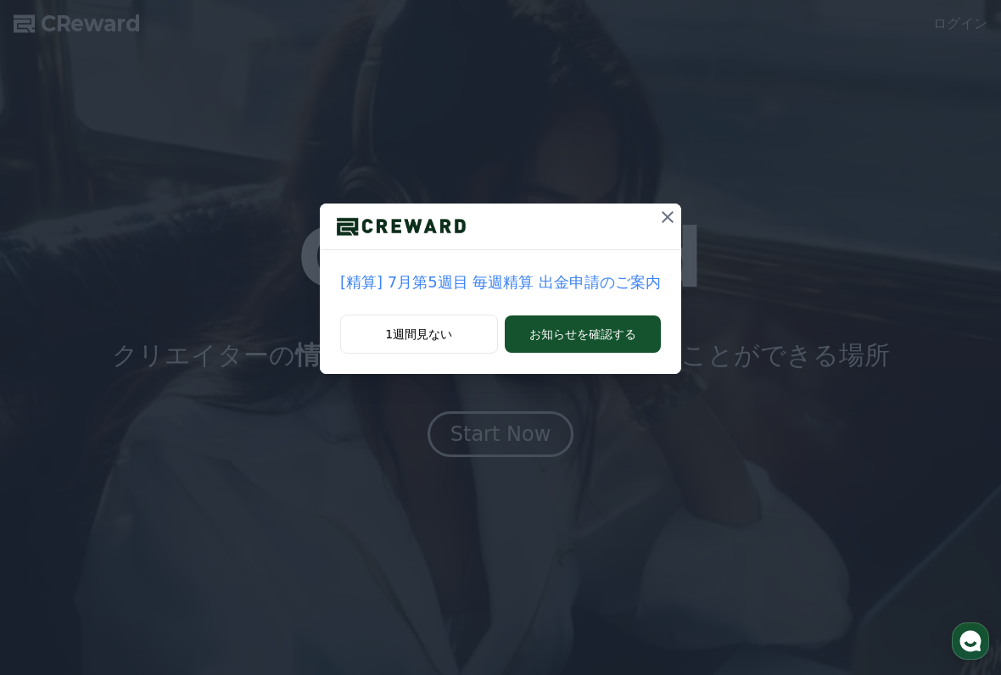
click at [660, 210] on icon at bounding box center [667, 217] width 20 height 20
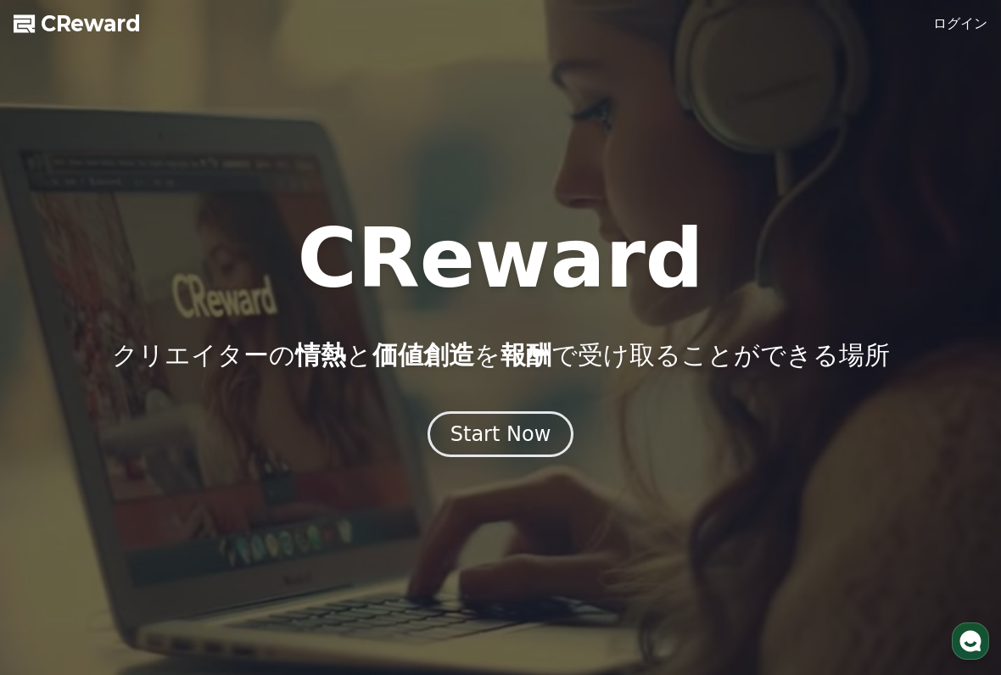
click at [965, 19] on link "ログイン" at bounding box center [960, 24] width 54 height 20
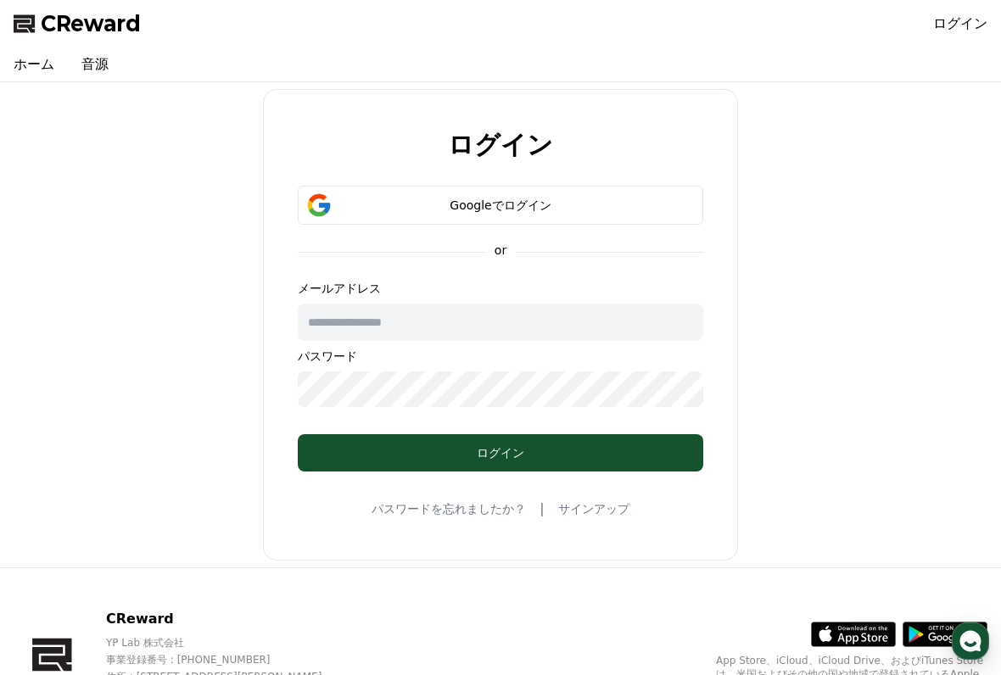
click at [610, 195] on button "Googleでログイン" at bounding box center [500, 205] width 405 height 39
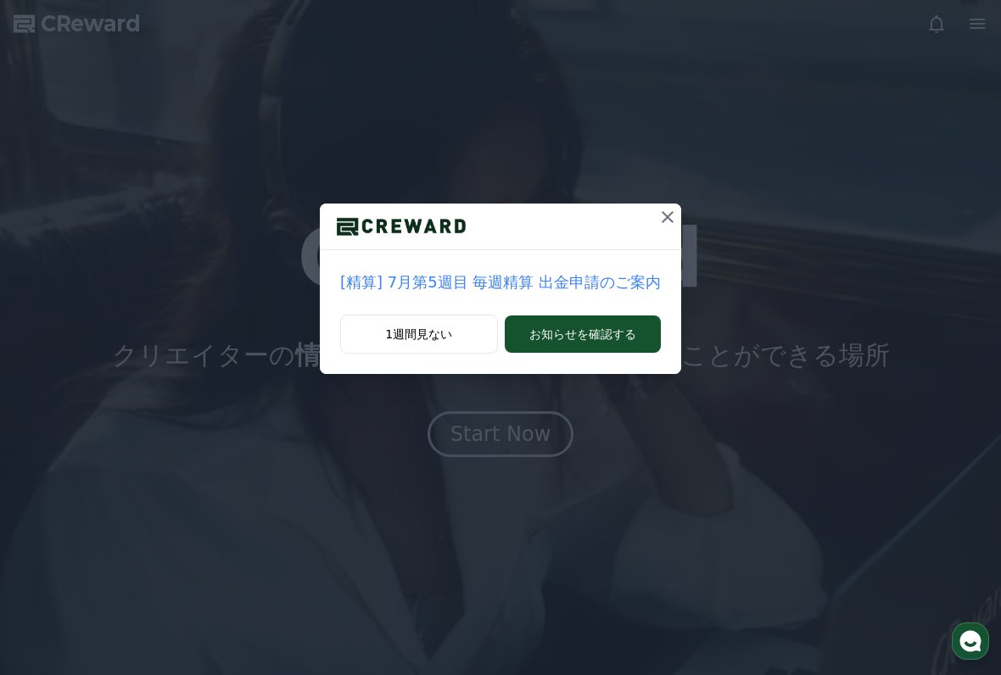
click at [657, 219] on icon at bounding box center [667, 217] width 20 height 20
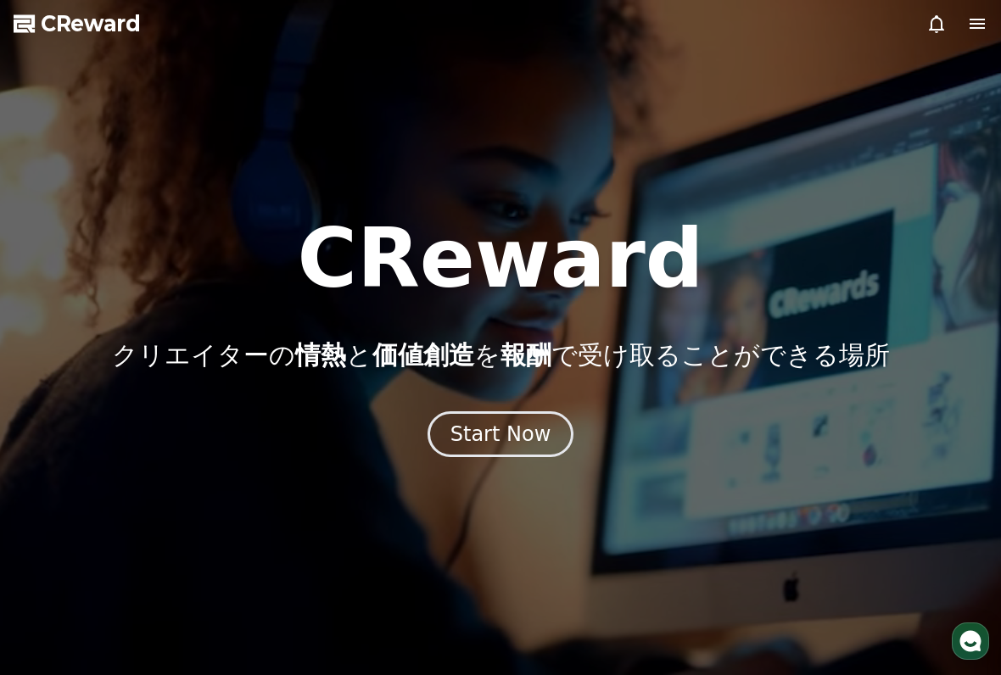
click at [526, 451] on button "Start Now" at bounding box center [501, 434] width 147 height 46
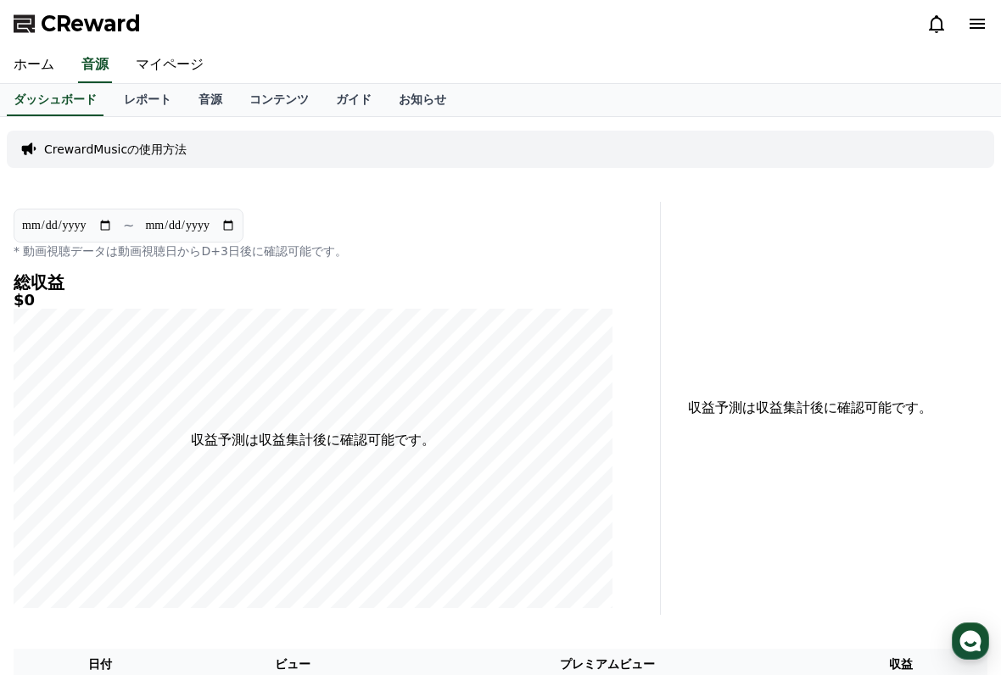
click at [172, 66] on link "マイページ" at bounding box center [169, 66] width 95 height 36
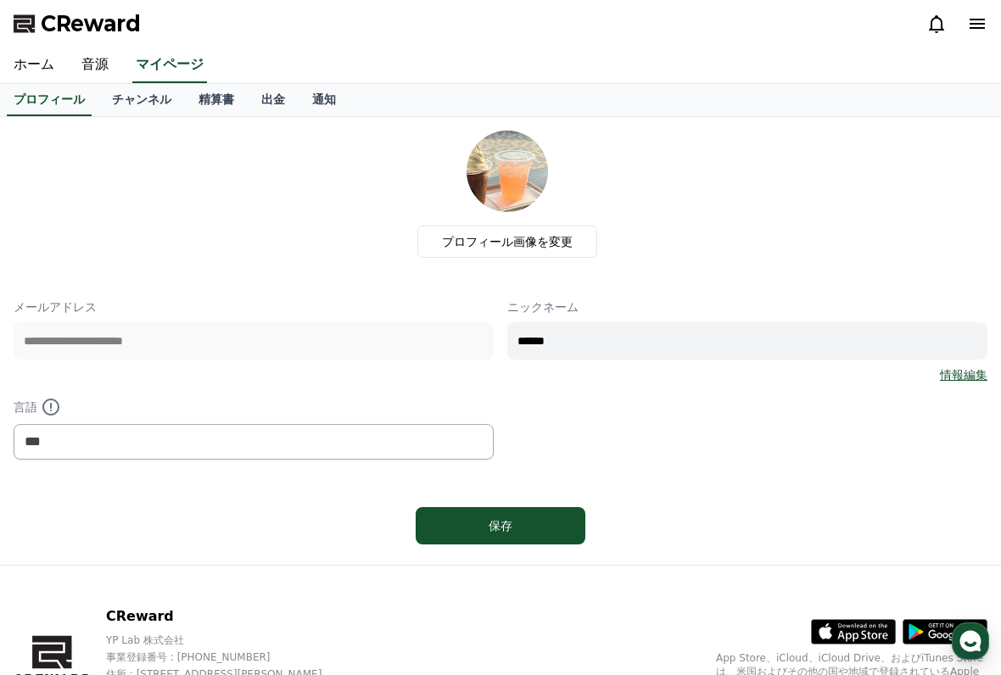
click at [38, 67] on link "ホーム" at bounding box center [34, 66] width 68 height 36
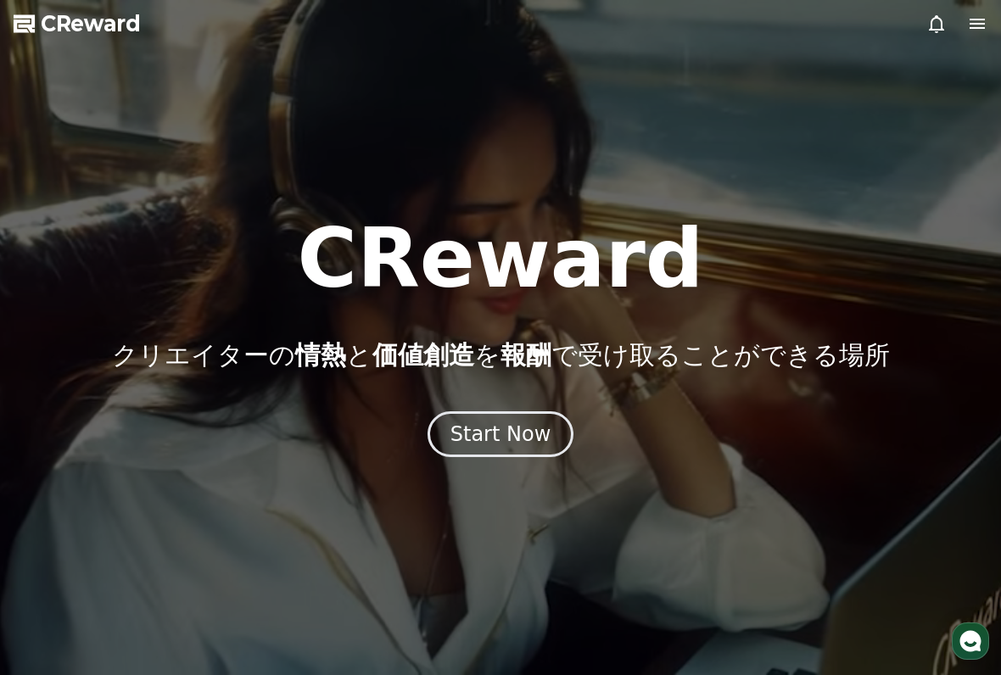
click at [536, 443] on div "Start Now" at bounding box center [500, 434] width 101 height 27
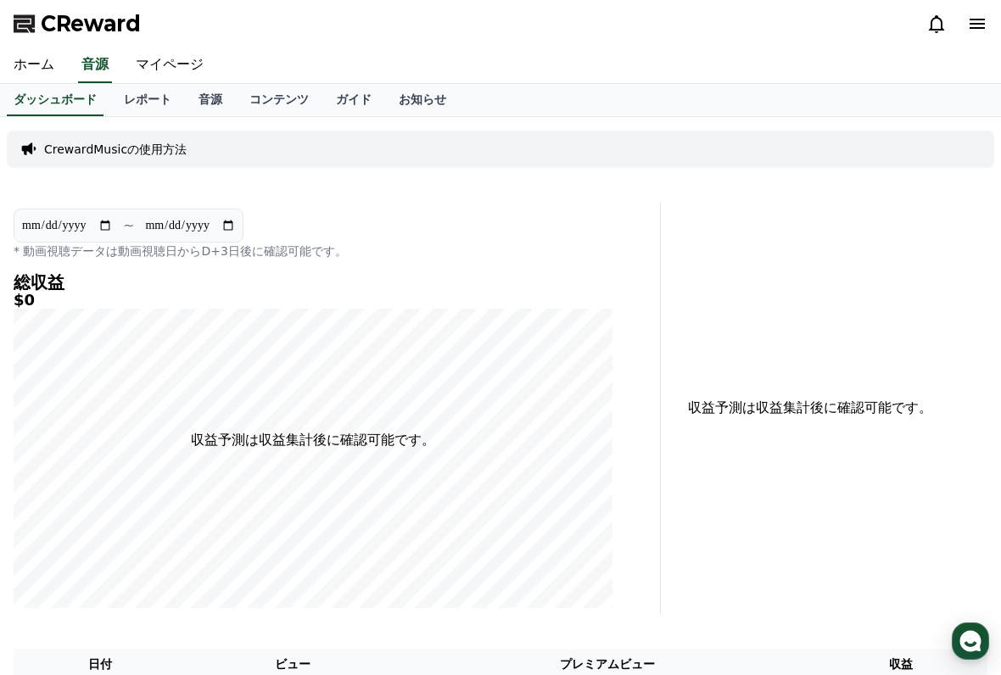
click at [152, 60] on link "マイページ" at bounding box center [169, 66] width 95 height 36
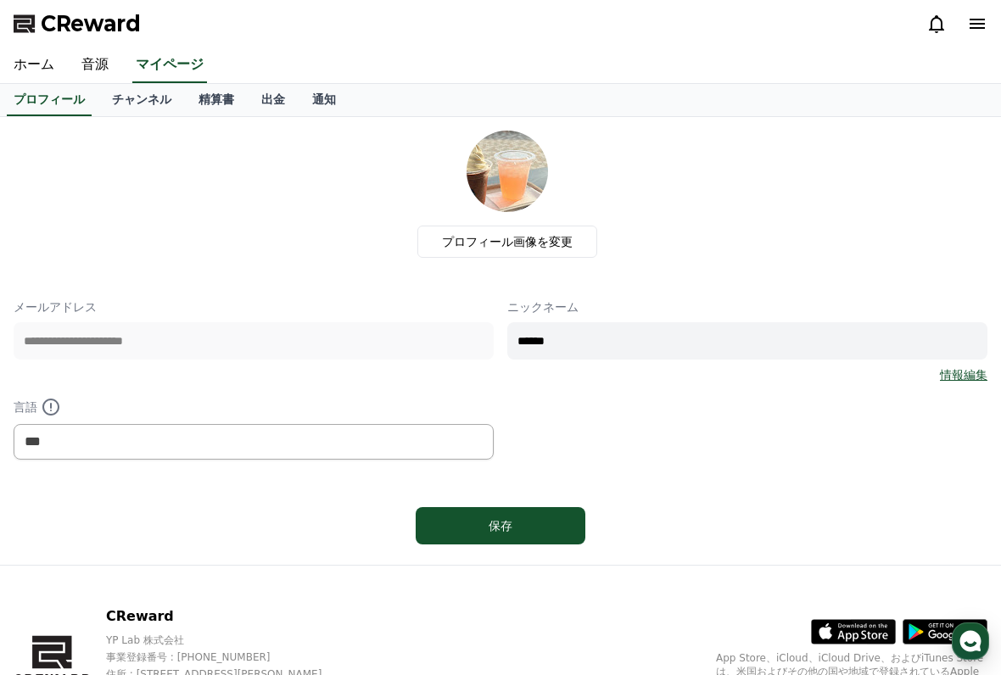
click at [136, 106] on link "チャンネル" at bounding box center [141, 100] width 87 height 32
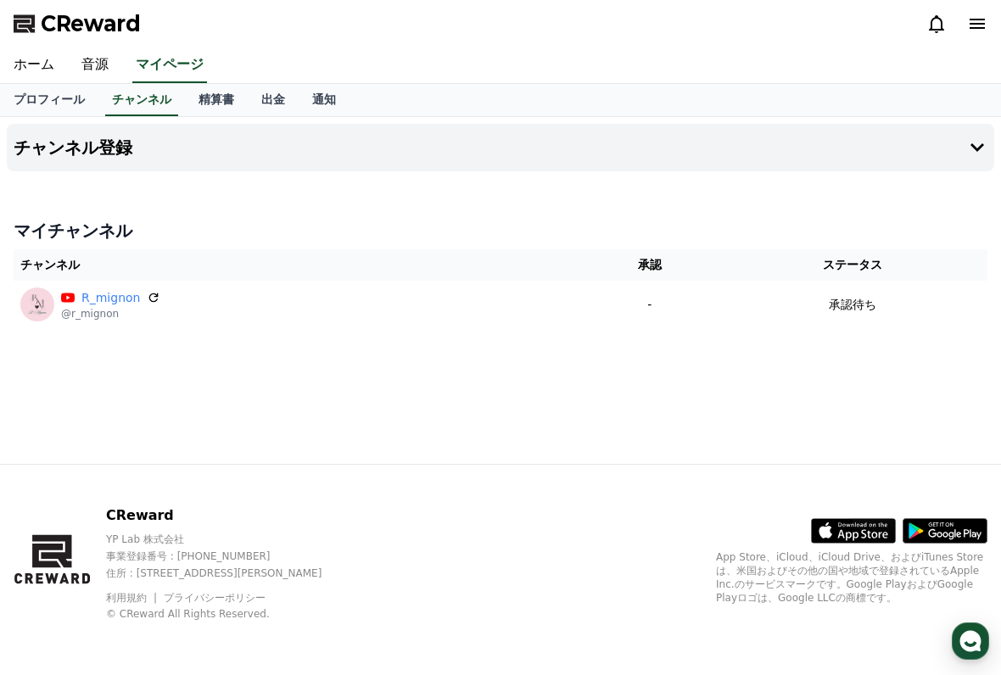
click at [970, 141] on icon at bounding box center [977, 147] width 20 height 20
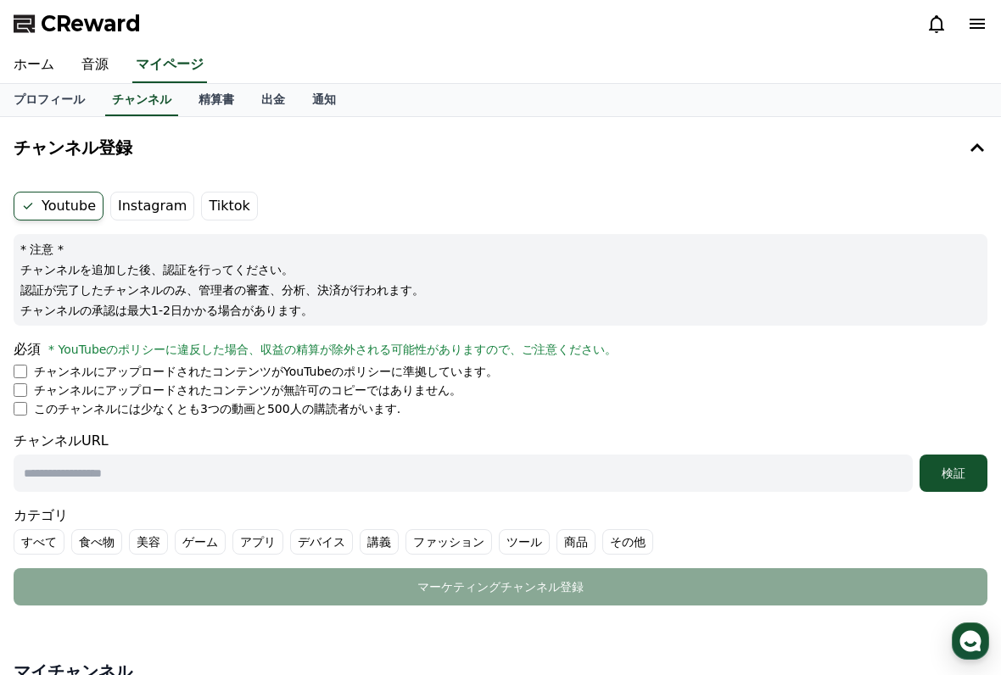
click at [152, 198] on label "Instagram" at bounding box center [152, 206] width 84 height 29
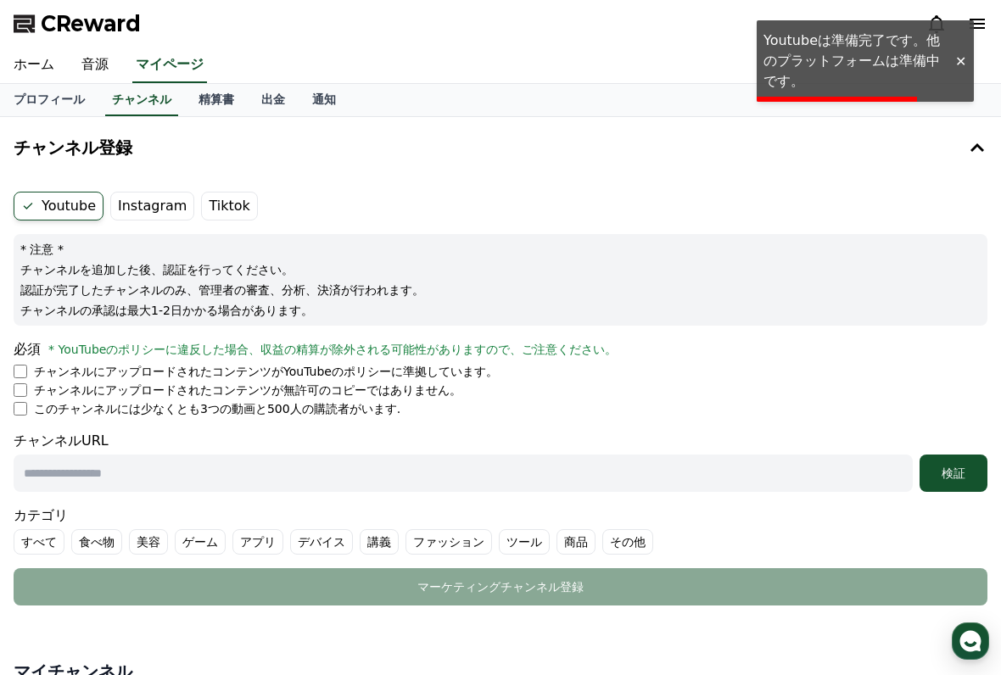
click at [100, 144] on h4 "チャンネル登録" at bounding box center [73, 147] width 119 height 19
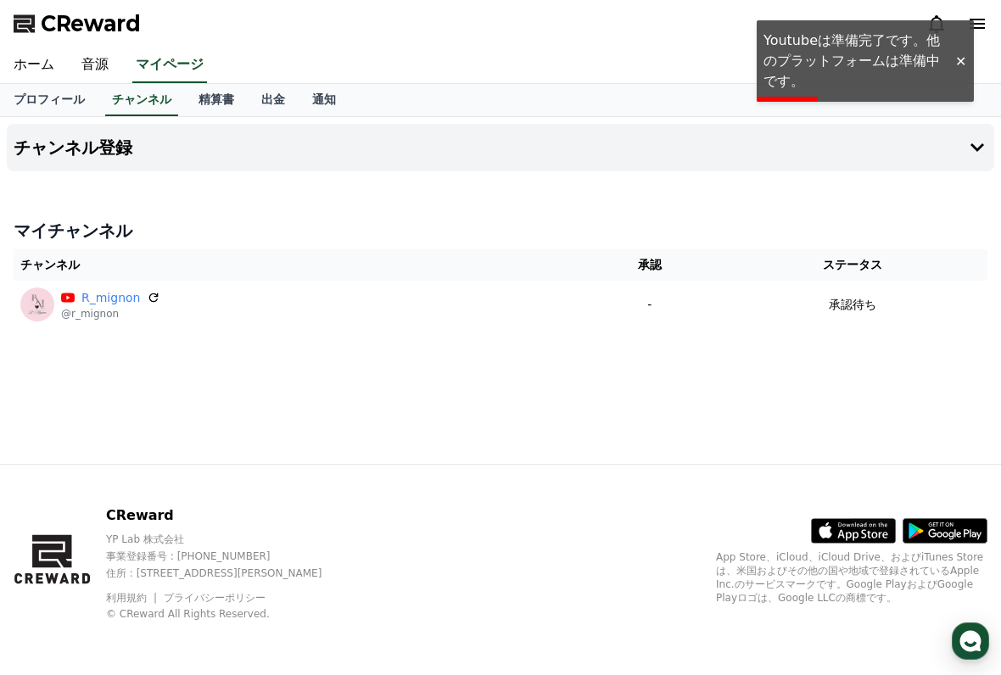
click at [121, 146] on h4 "チャンネル登録" at bounding box center [73, 147] width 119 height 19
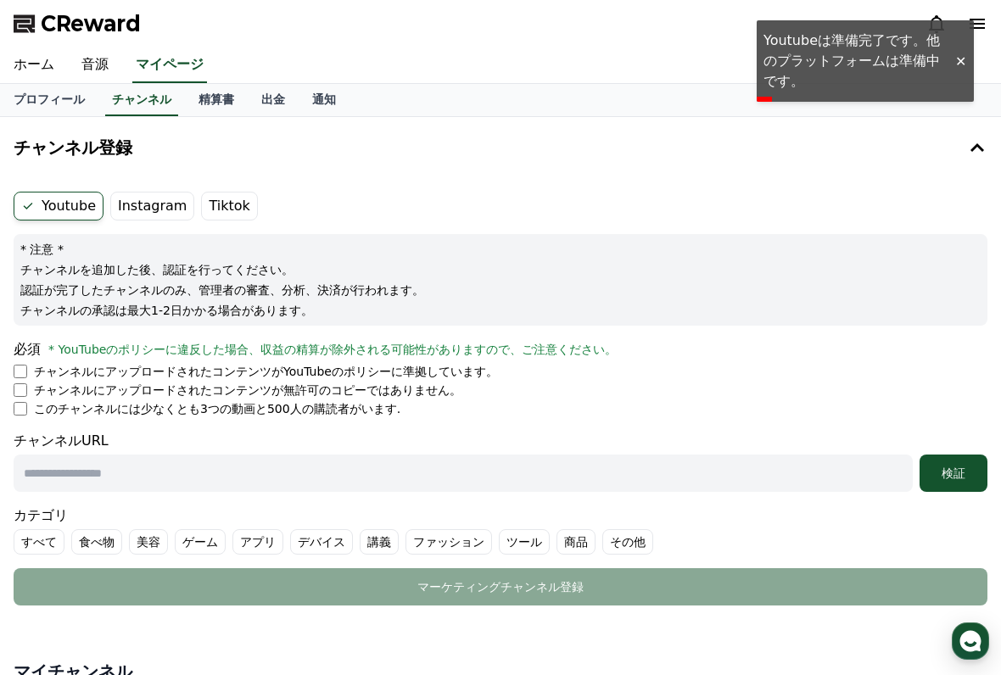
click at [157, 199] on label "Instagram" at bounding box center [152, 206] width 84 height 29
